Goal: Transaction & Acquisition: Purchase product/service

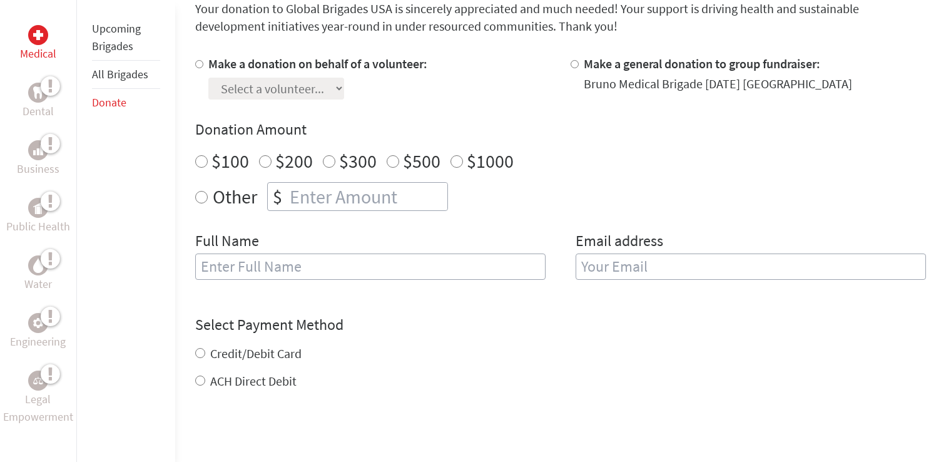
scroll to position [348, 0]
click at [232, 59] on label "Make a donation on behalf of a volunteer:" at bounding box center [317, 64] width 219 height 16
click at [203, 61] on input "Make a donation on behalf of a volunteer:" at bounding box center [199, 65] width 8 height 8
radio input "true"
click at [277, 111] on div "Make a donation on behalf of a volunteer: Select a volunteer... [PERSON_NAME] […" at bounding box center [560, 176] width 730 height 240
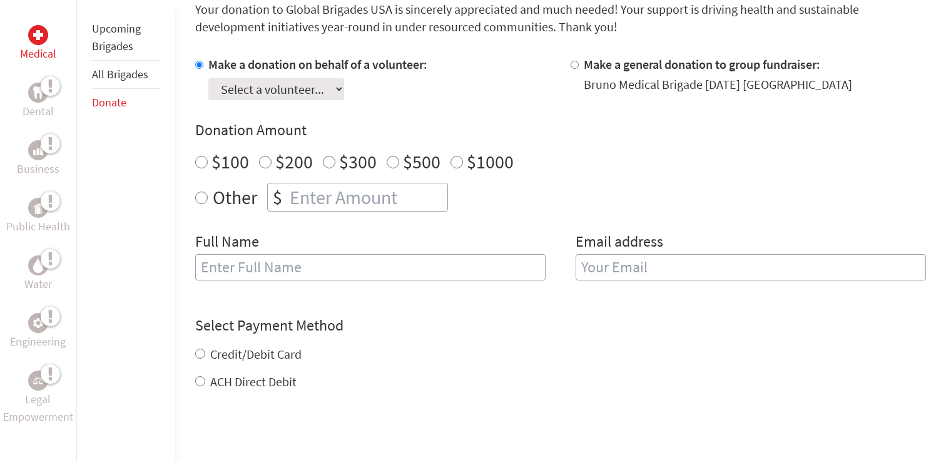
click at [277, 98] on select "Select a volunteer... [PERSON_NAME] [PERSON_NAME] [PERSON_NAME] Haya Bugshan He…" at bounding box center [276, 89] width 136 height 22
click at [198, 67] on input "Make a donation on behalf of a volunteer:" at bounding box center [199, 65] width 8 height 8
click at [197, 66] on input "Make a donation on behalf of a volunteer:" at bounding box center [199, 65] width 8 height 8
click at [581, 65] on div at bounding box center [576, 78] width 13 height 44
click at [574, 64] on input "Make a general donation to group fundraiser:" at bounding box center [574, 65] width 8 height 8
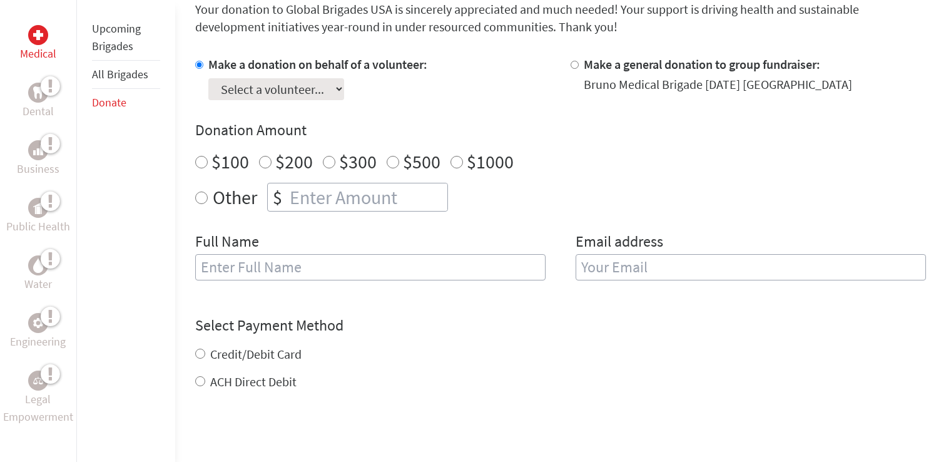
radio input "true"
click at [537, 106] on div "Make a donation on behalf of a volunteer: Select a volunteer... [PERSON_NAME] […" at bounding box center [560, 176] width 730 height 240
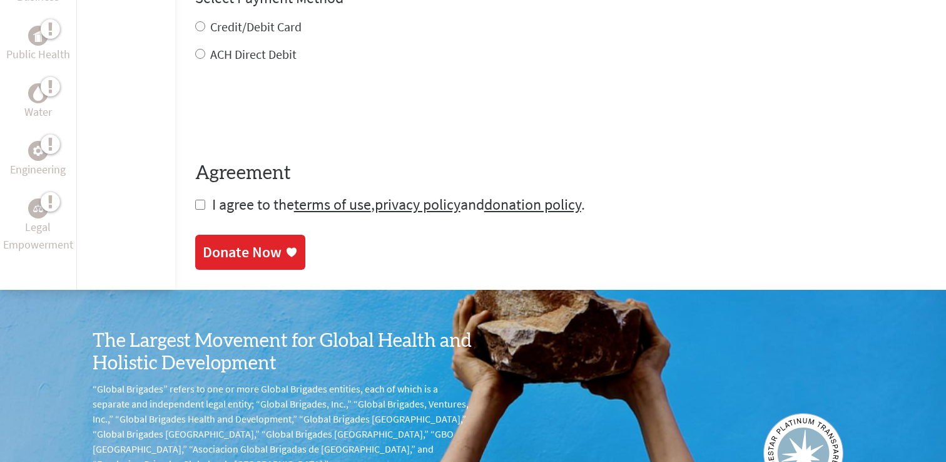
scroll to position [691, 0]
